Goal: Task Accomplishment & Management: Use online tool/utility

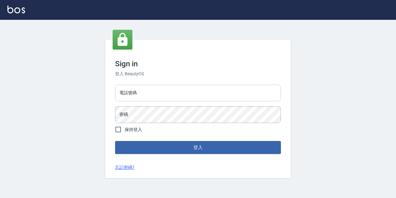
click at [198, 97] on input "電話號碼" at bounding box center [198, 92] width 166 height 17
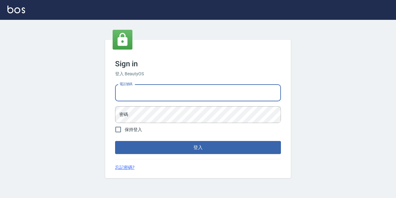
type input "0967388409"
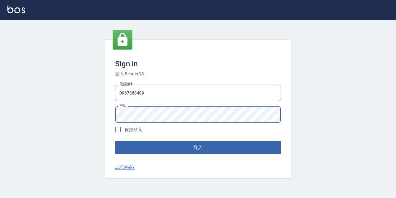
click at [115, 141] on button "登入" at bounding box center [198, 147] width 166 height 13
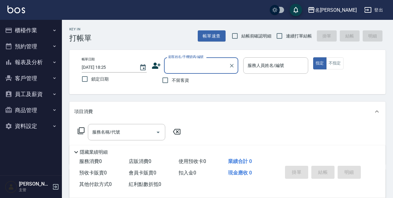
click at [53, 30] on icon "button" at bounding box center [54, 30] width 5 height 5
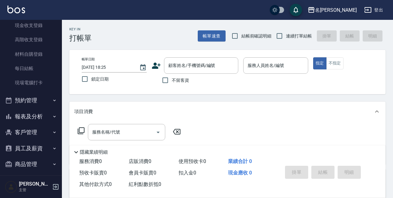
scroll to position [71, 0]
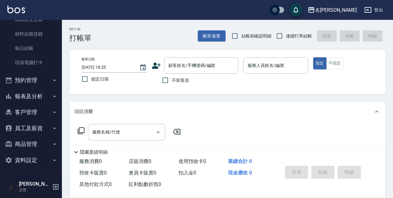
click at [52, 78] on icon "button" at bounding box center [54, 80] width 5 height 5
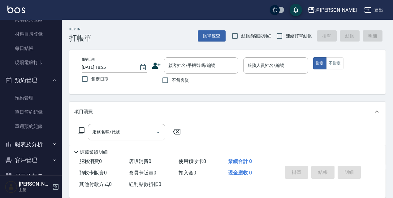
scroll to position [119, 0]
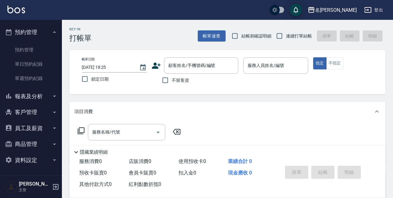
click at [37, 100] on button "報表及分析" at bounding box center [30, 96] width 57 height 16
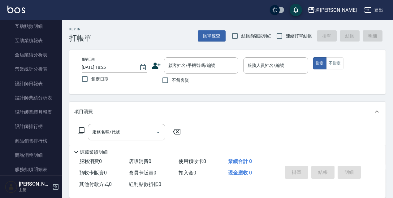
scroll to position [291, 0]
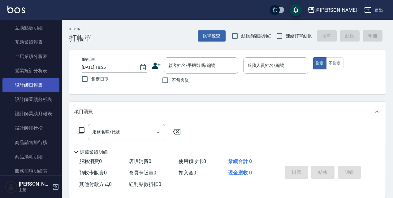
click at [22, 86] on link "設計師日報表" at bounding box center [30, 85] width 57 height 14
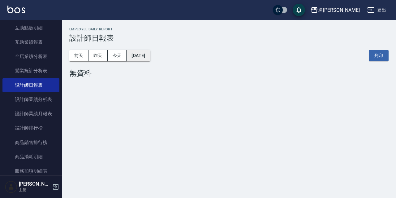
click at [150, 57] on button "2025/08/15" at bounding box center [139, 55] width 24 height 11
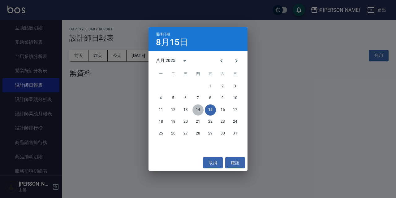
click at [202, 112] on button "14" at bounding box center [197, 109] width 11 height 11
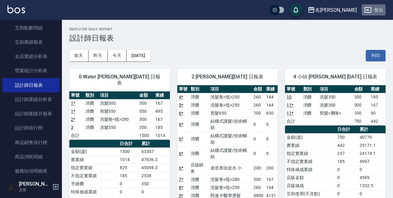
click at [379, 12] on button "登出" at bounding box center [374, 9] width 24 height 11
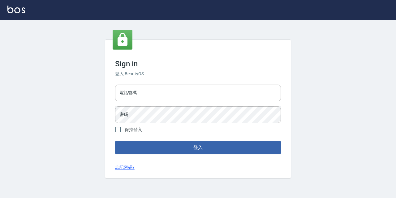
click at [217, 93] on input "電話號碼" at bounding box center [198, 92] width 166 height 17
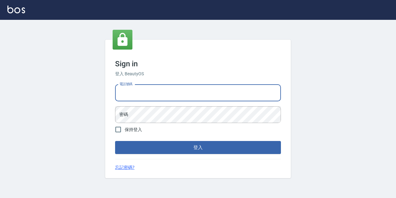
type input "0977888999"
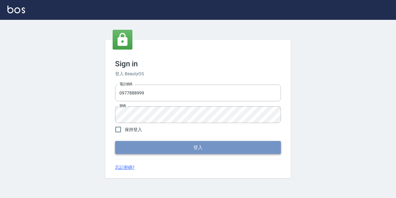
click at [252, 151] on button "登入" at bounding box center [198, 147] width 166 height 13
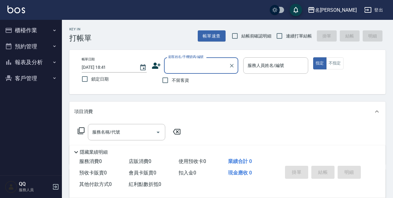
scroll to position [105, 0]
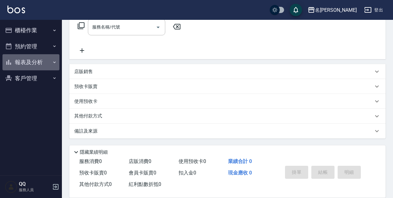
click at [50, 61] on button "報表及分析" at bounding box center [30, 62] width 57 height 16
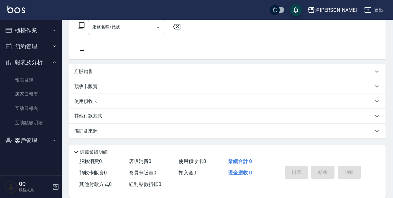
click at [50, 31] on button "櫃檯作業" at bounding box center [30, 30] width 57 height 16
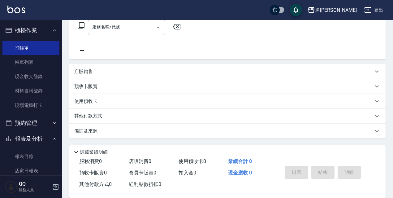
scroll to position [57, 0]
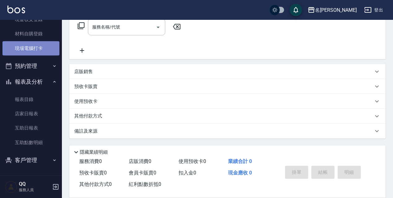
click at [40, 49] on link "現場電腦打卡" at bounding box center [30, 48] width 57 height 14
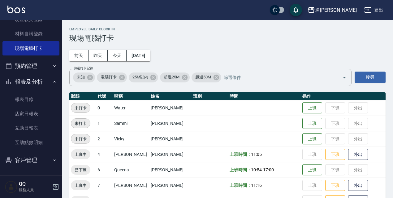
scroll to position [62, 0]
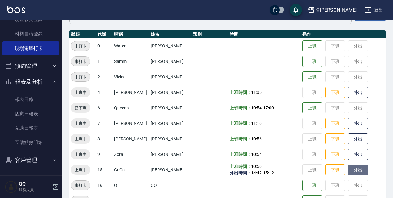
click at [350, 171] on button "外出" at bounding box center [358, 169] width 20 height 11
